Goal: Task Accomplishment & Management: Manage account settings

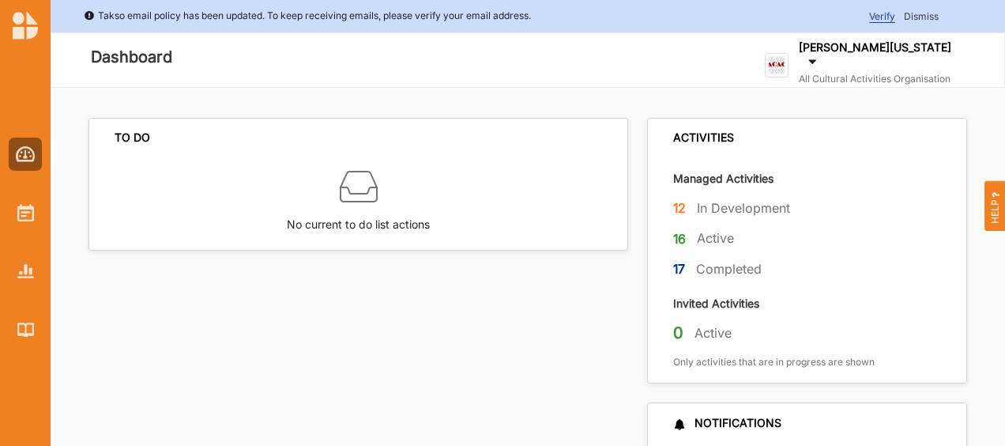
click at [928, 16] on span "Dismiss" at bounding box center [921, 16] width 35 height 12
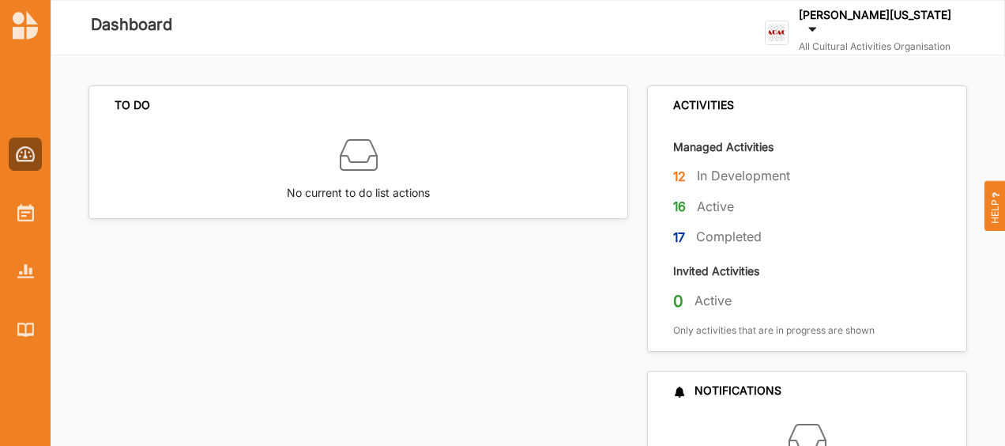
click at [858, 32] on div "[PERSON_NAME][US_STATE]" at bounding box center [879, 23] width 160 height 33
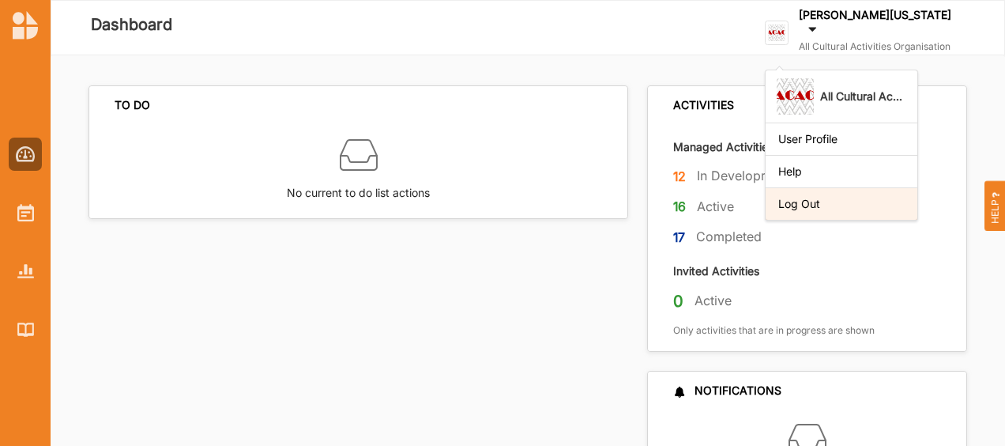
click at [822, 197] on div "Log Out" at bounding box center [841, 204] width 126 height 14
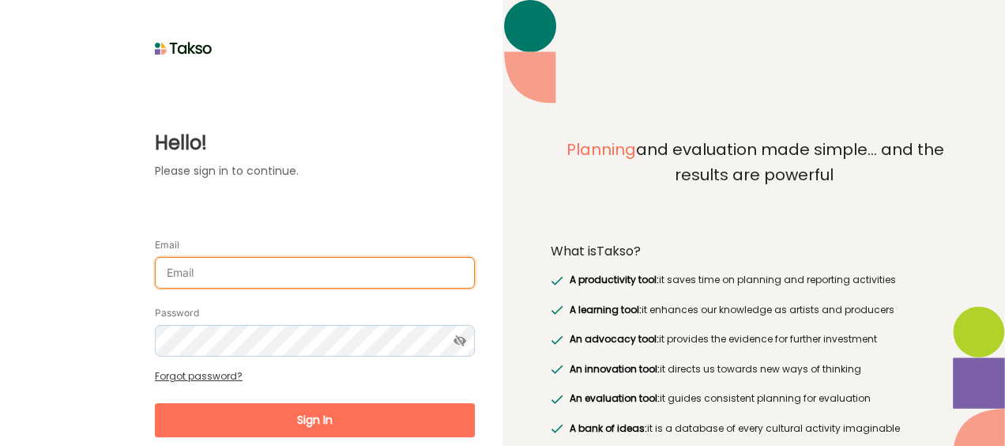
type input "[PERSON_NAME][EMAIL_ADDRESS][DOMAIN_NAME]"
